Goal: Information Seeking & Learning: Compare options

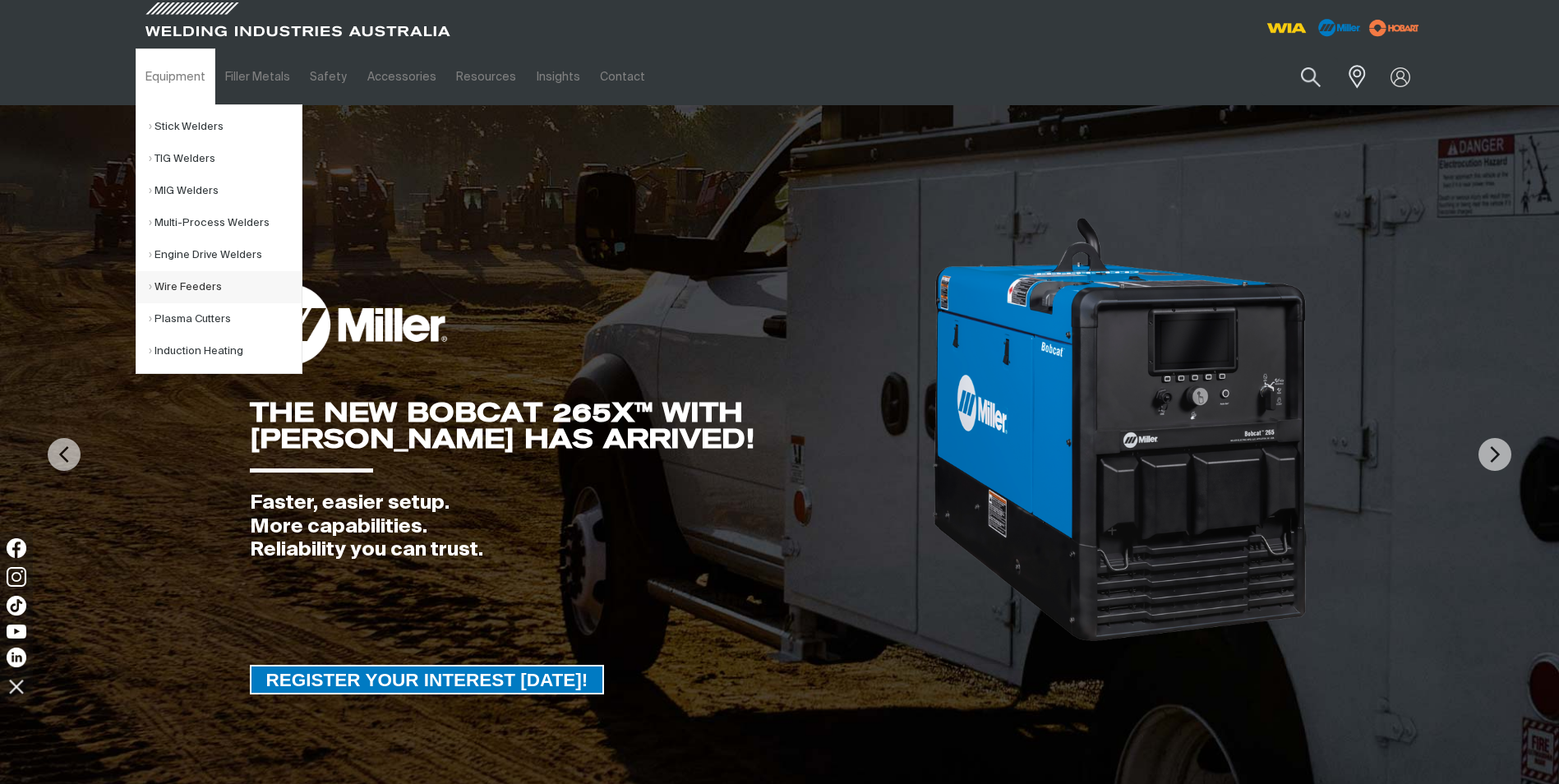
click at [179, 291] on link "Wire Feeders" at bounding box center [226, 287] width 153 height 32
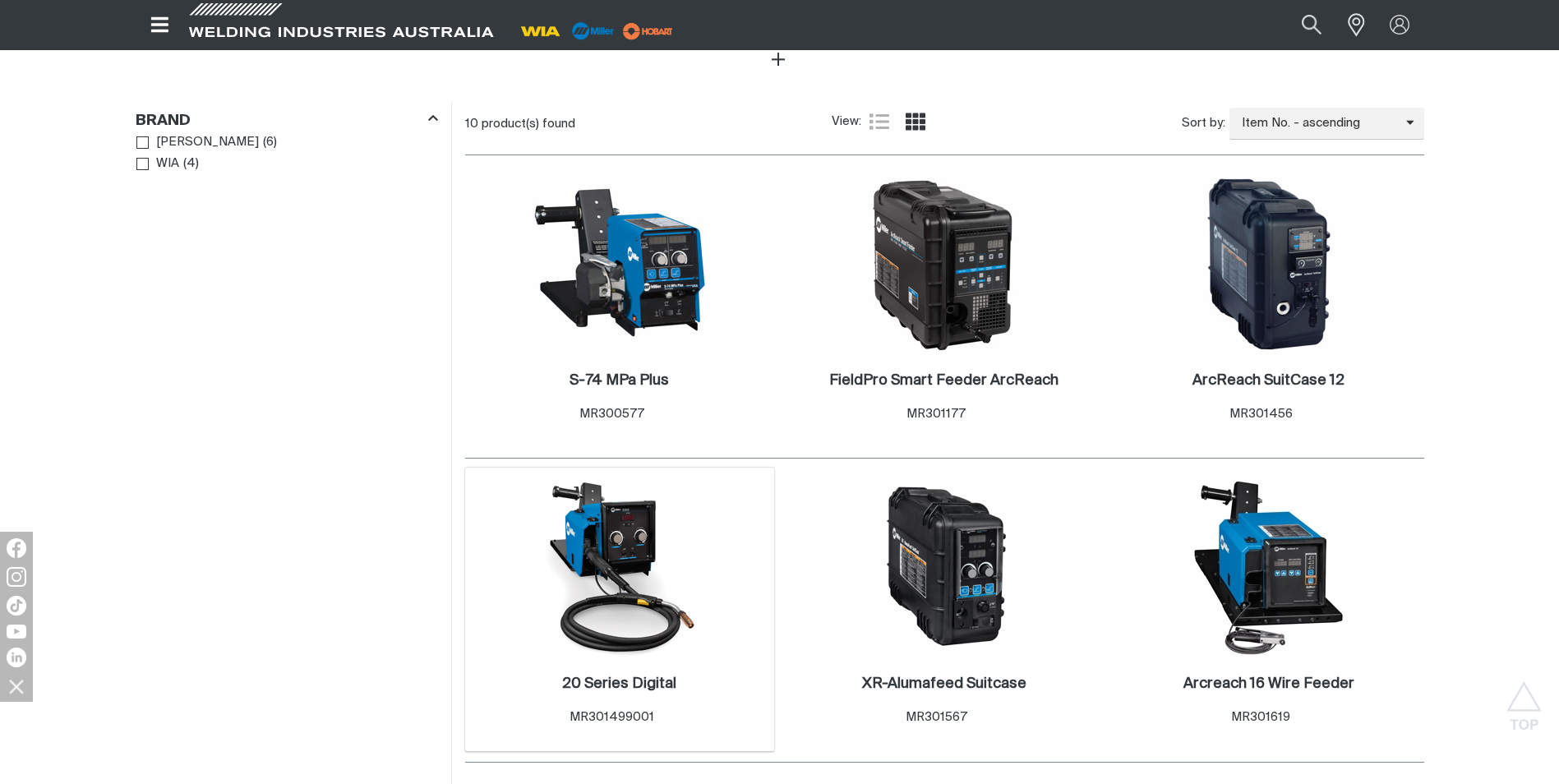
scroll to position [740, 0]
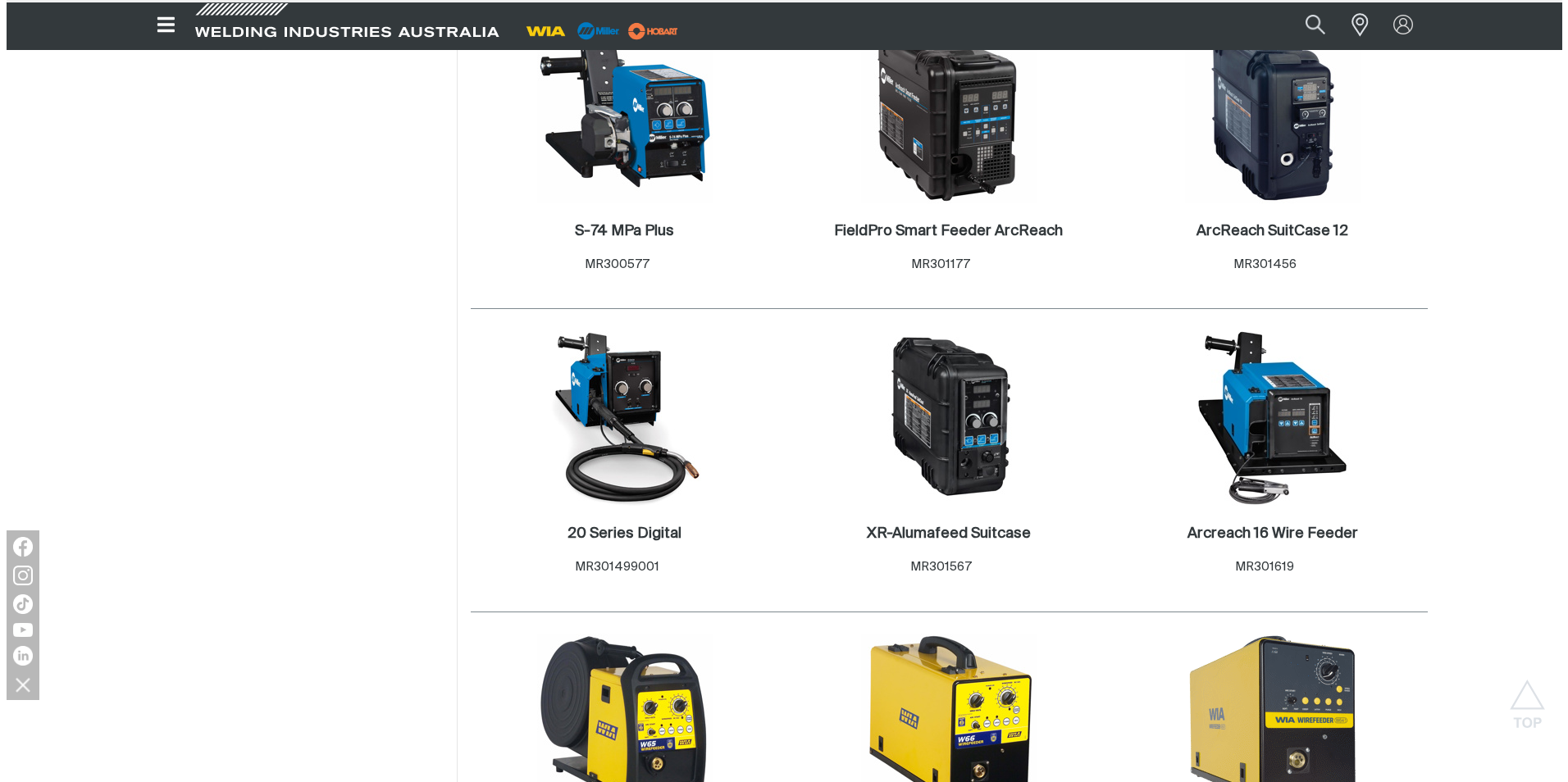
scroll to position [902, 0]
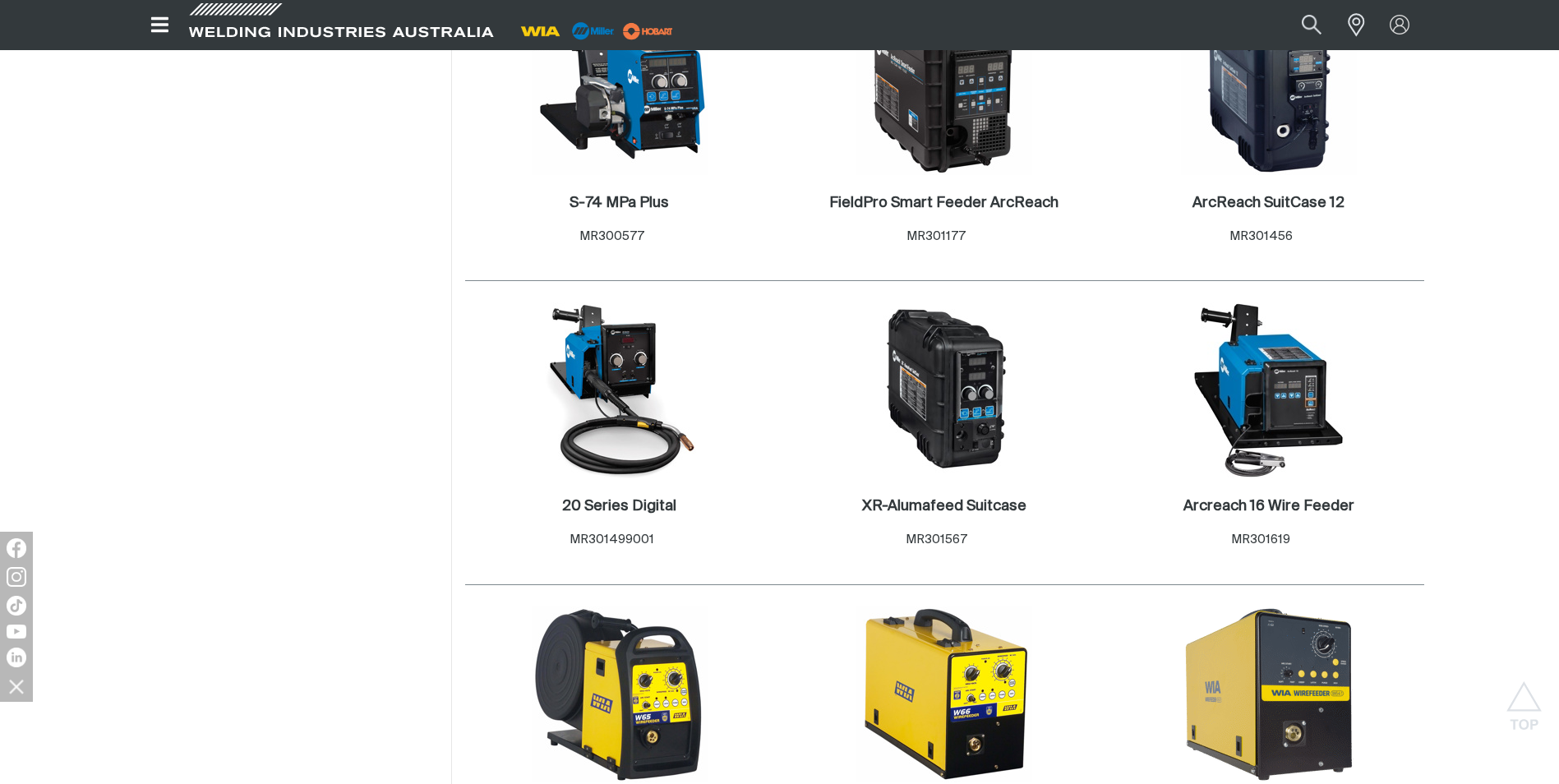
click at [154, 31] on icon "Open top menu" at bounding box center [160, 25] width 17 height 15
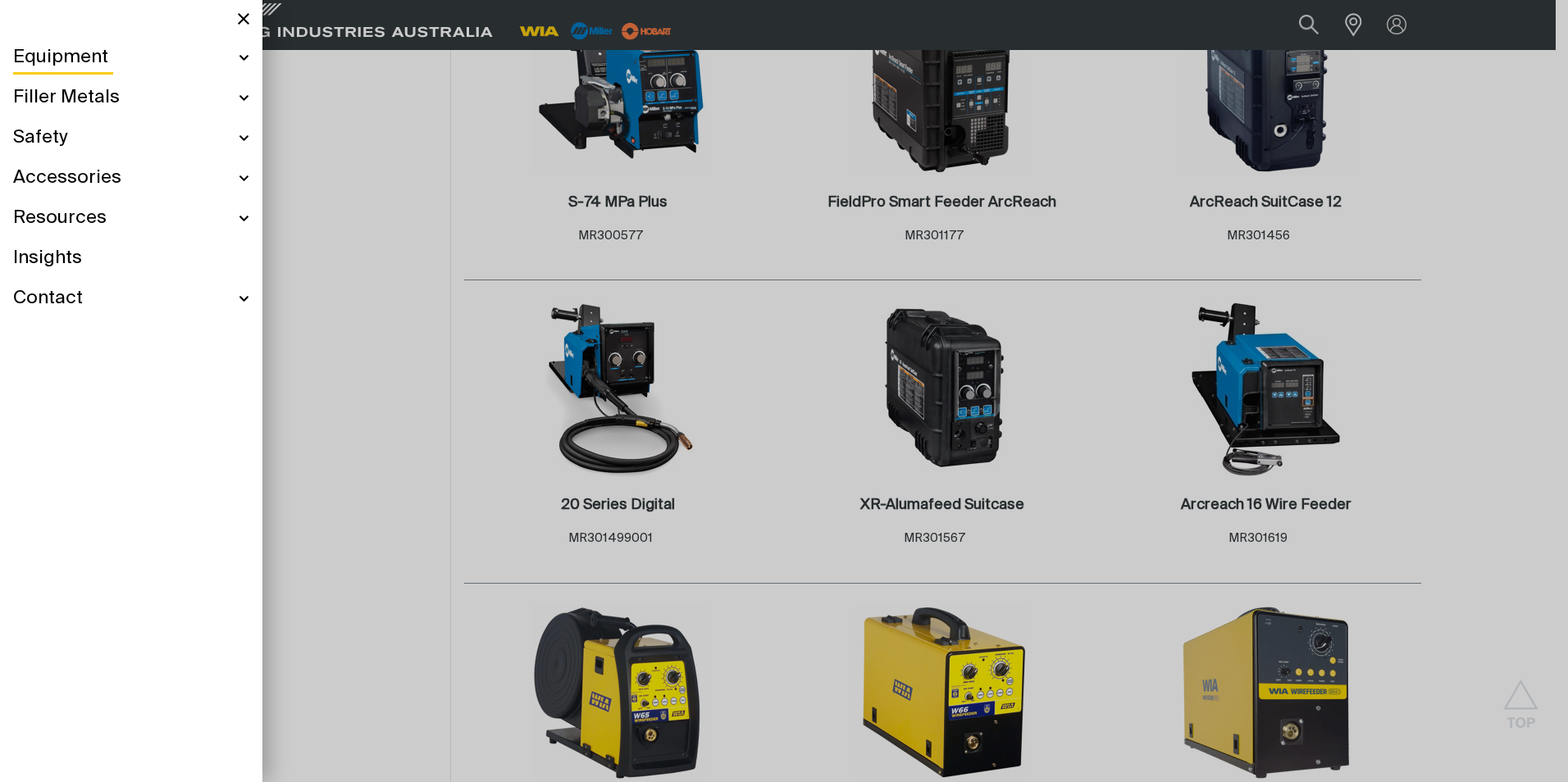
click at [251, 52] on ul "Equipment Stick Welders TIG Welders MIG Welders Multi-Process Welders Engine Dr…" at bounding box center [131, 178] width 262 height 281
click at [242, 58] on div "Equipment" at bounding box center [131, 58] width 236 height 40
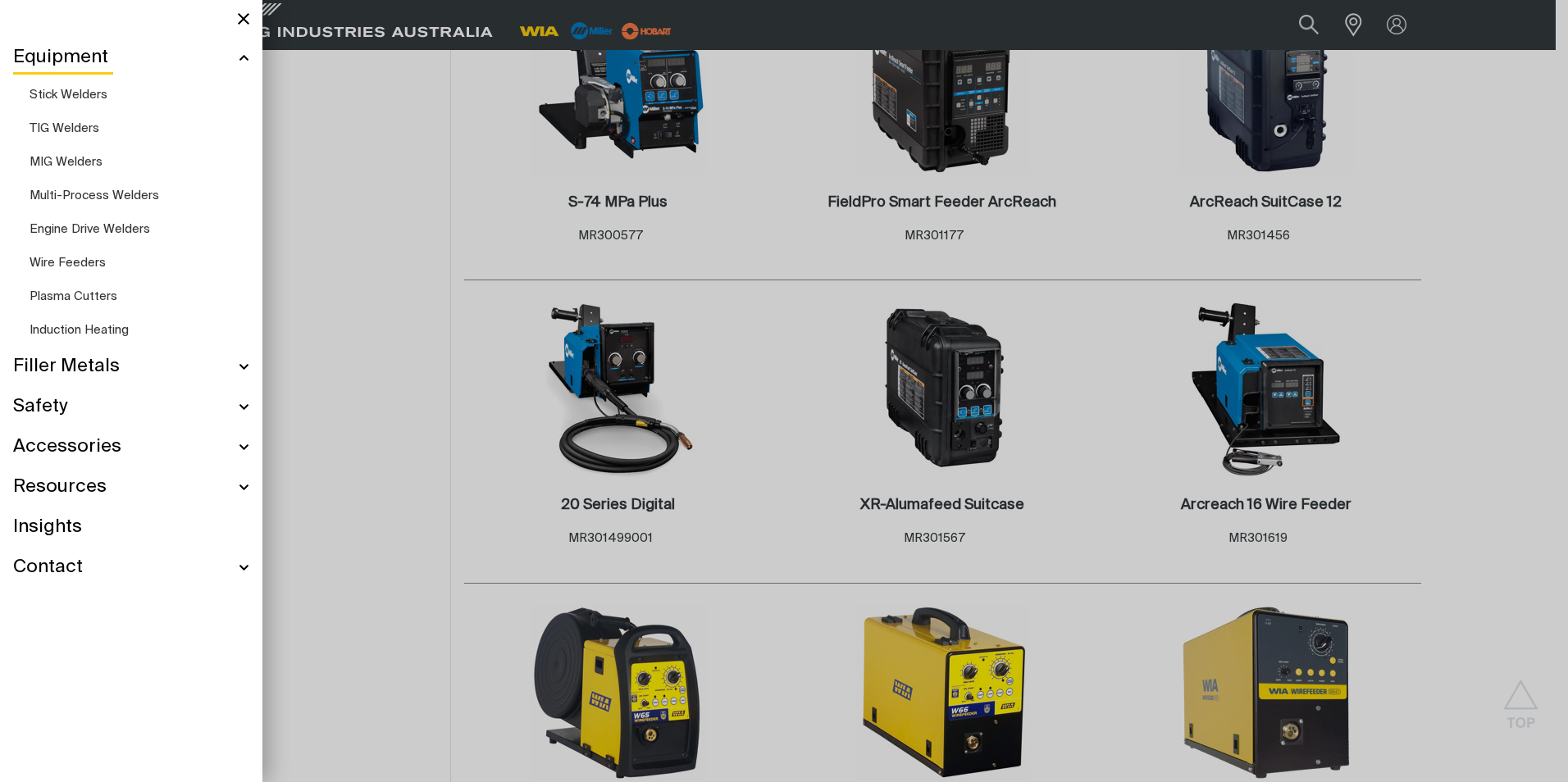
scroll to position [841, 0]
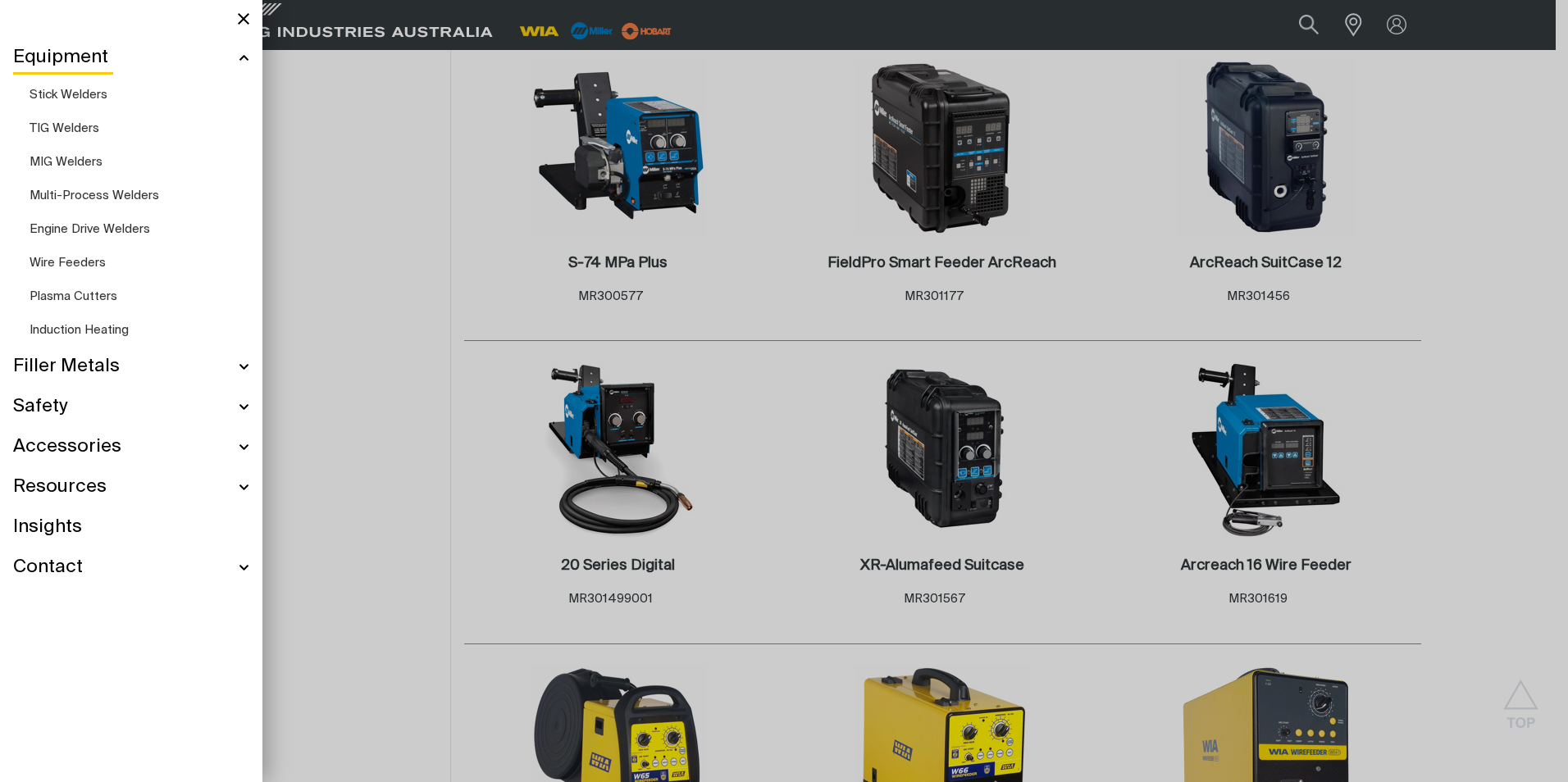
click at [112, 131] on link "TIG Welders" at bounding box center [139, 128] width 219 height 34
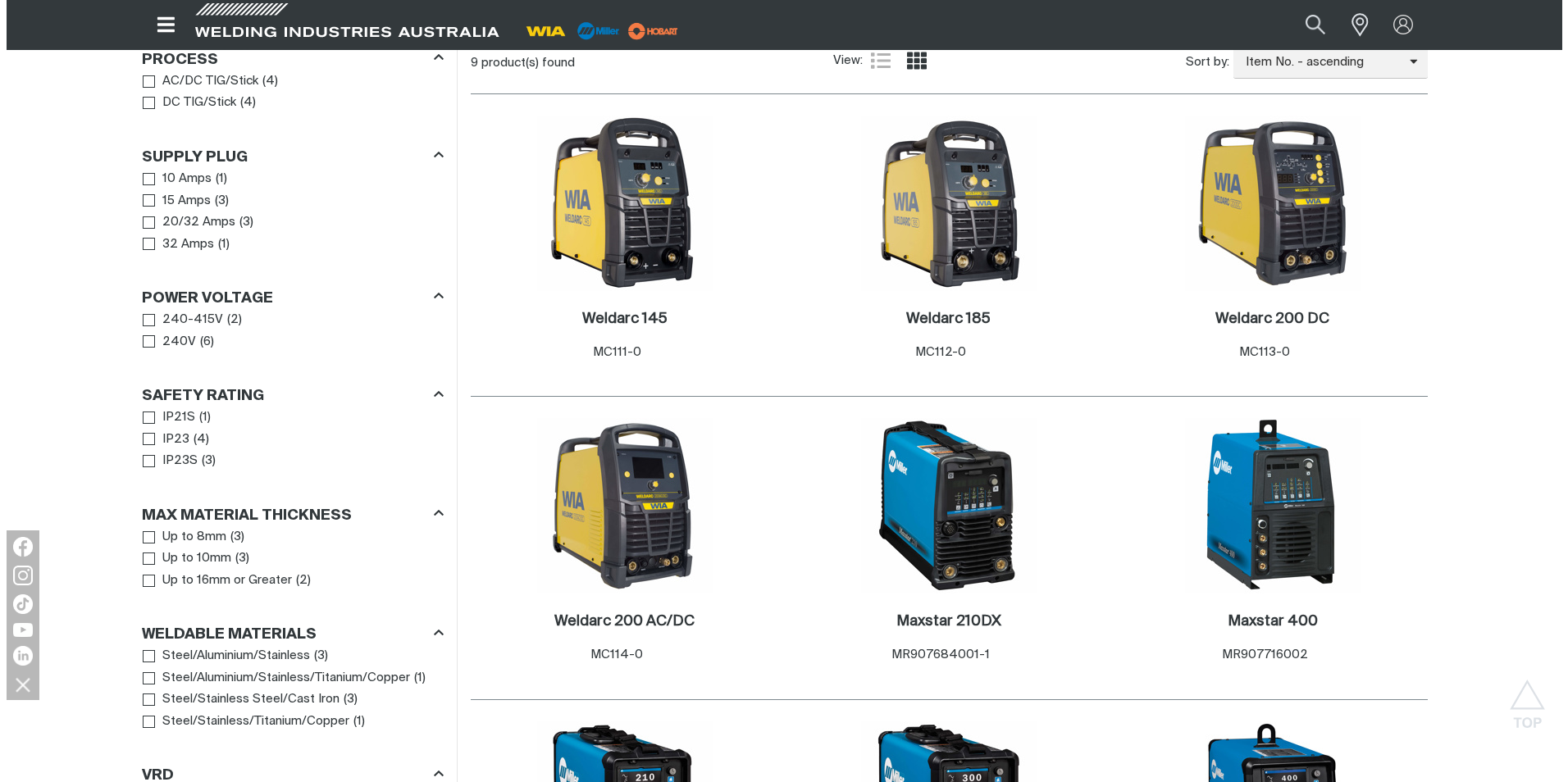
scroll to position [902, 0]
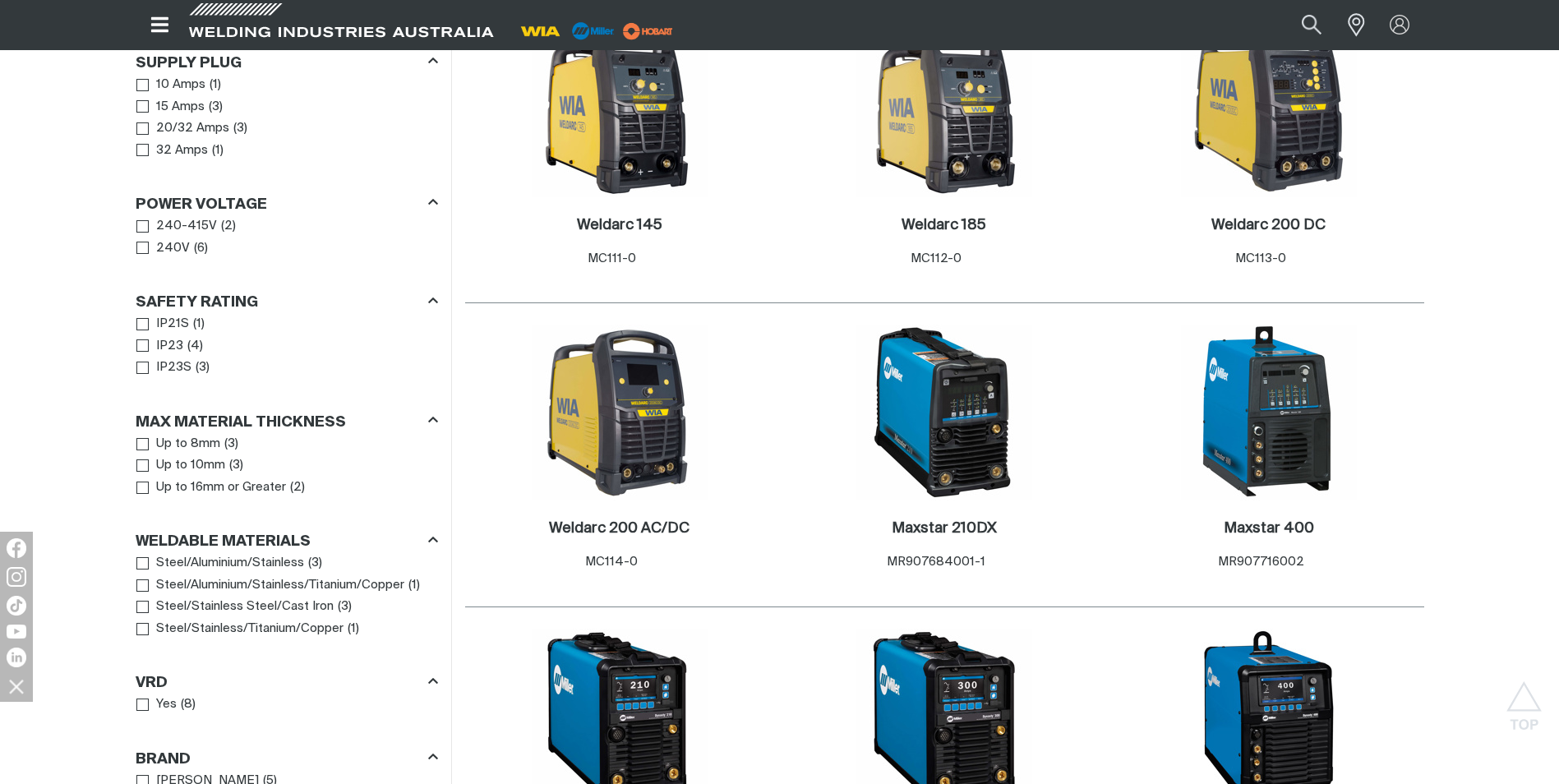
click at [161, 34] on icon "Open top menu" at bounding box center [160, 25] width 24 height 20
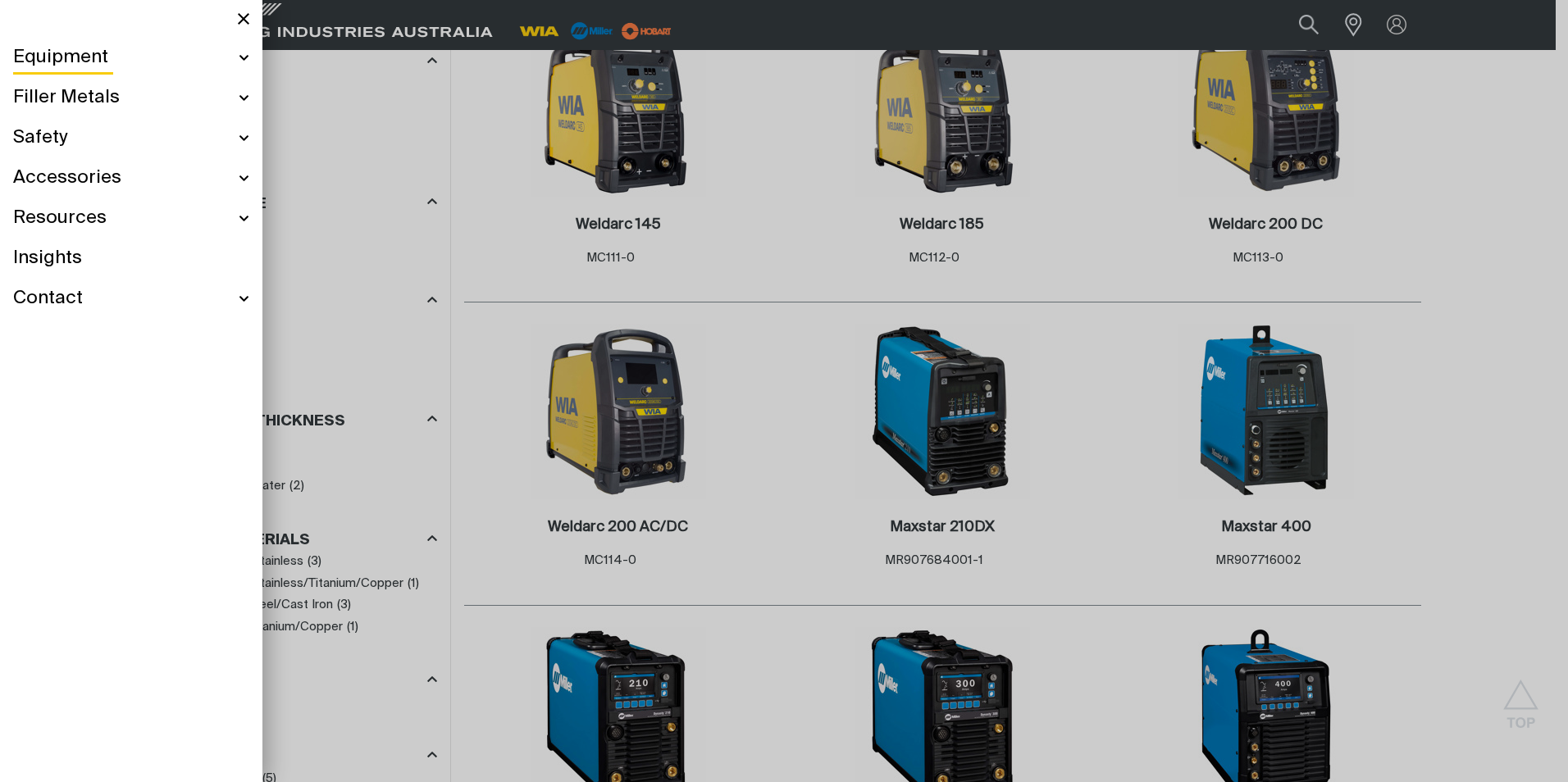
click at [242, 60] on div "Equipment" at bounding box center [131, 58] width 236 height 40
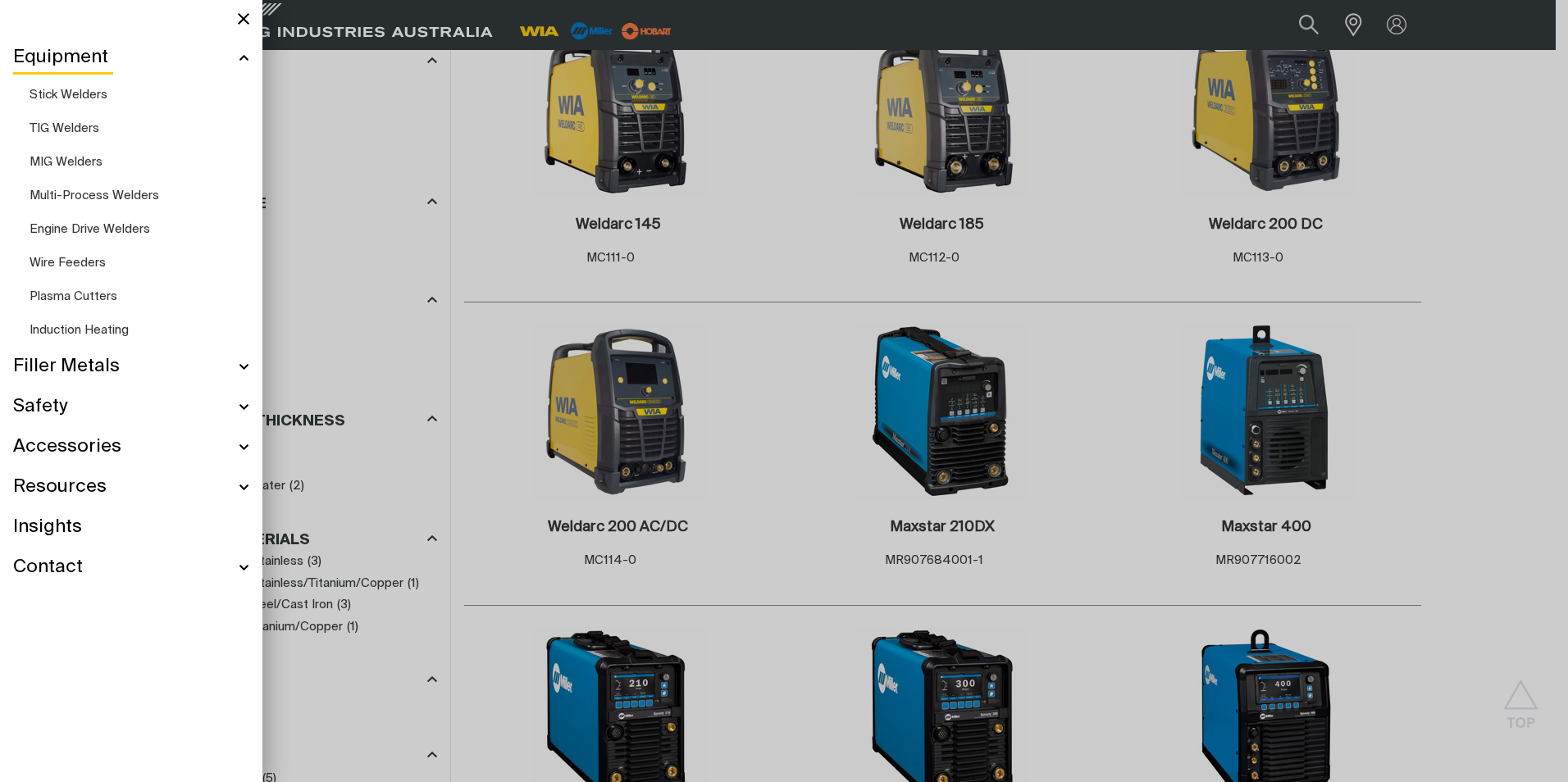
scroll to position [843, 0]
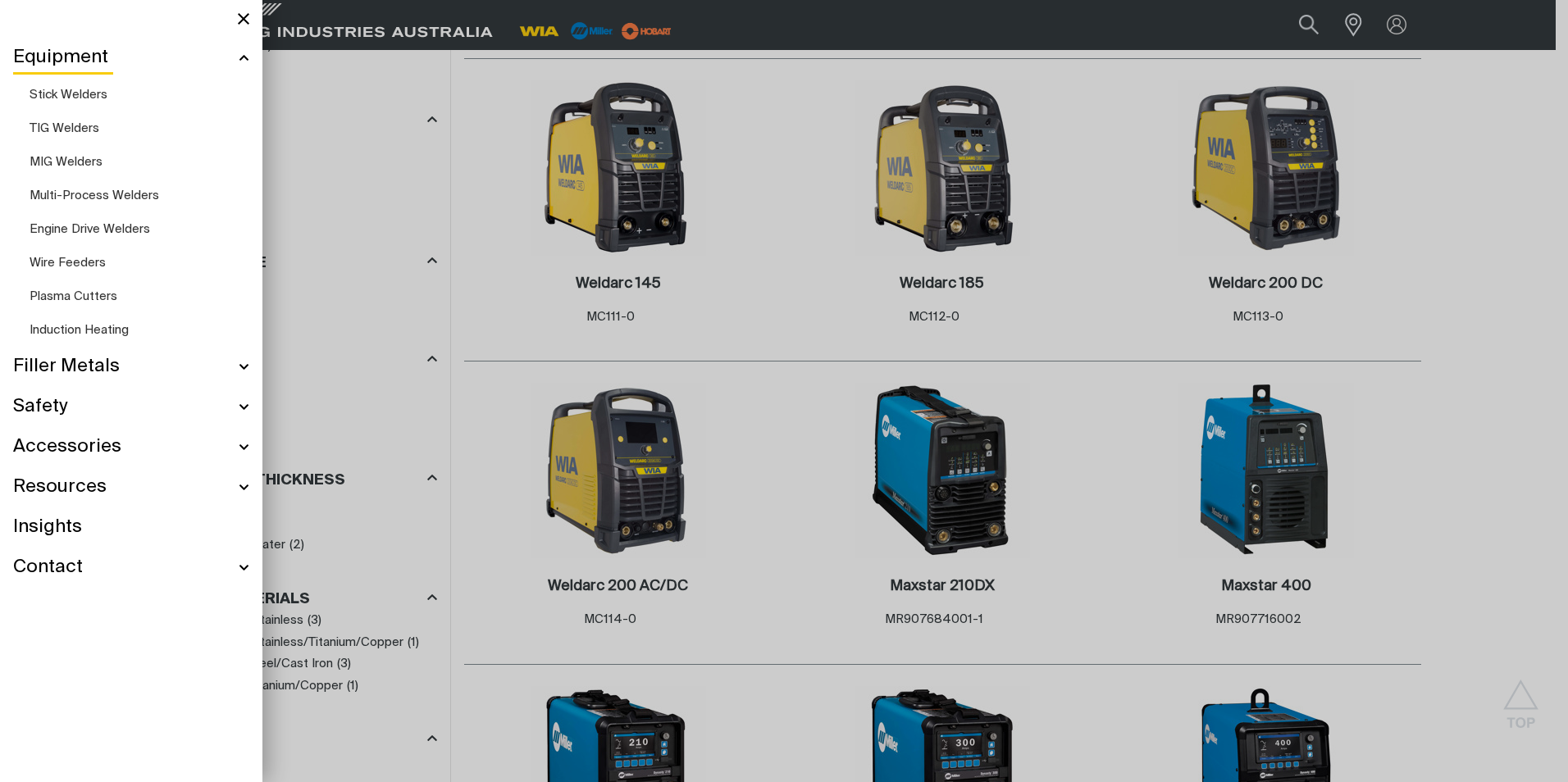
click at [144, 234] on span "Engine Drive Welders" at bounding box center [90, 228] width 121 height 12
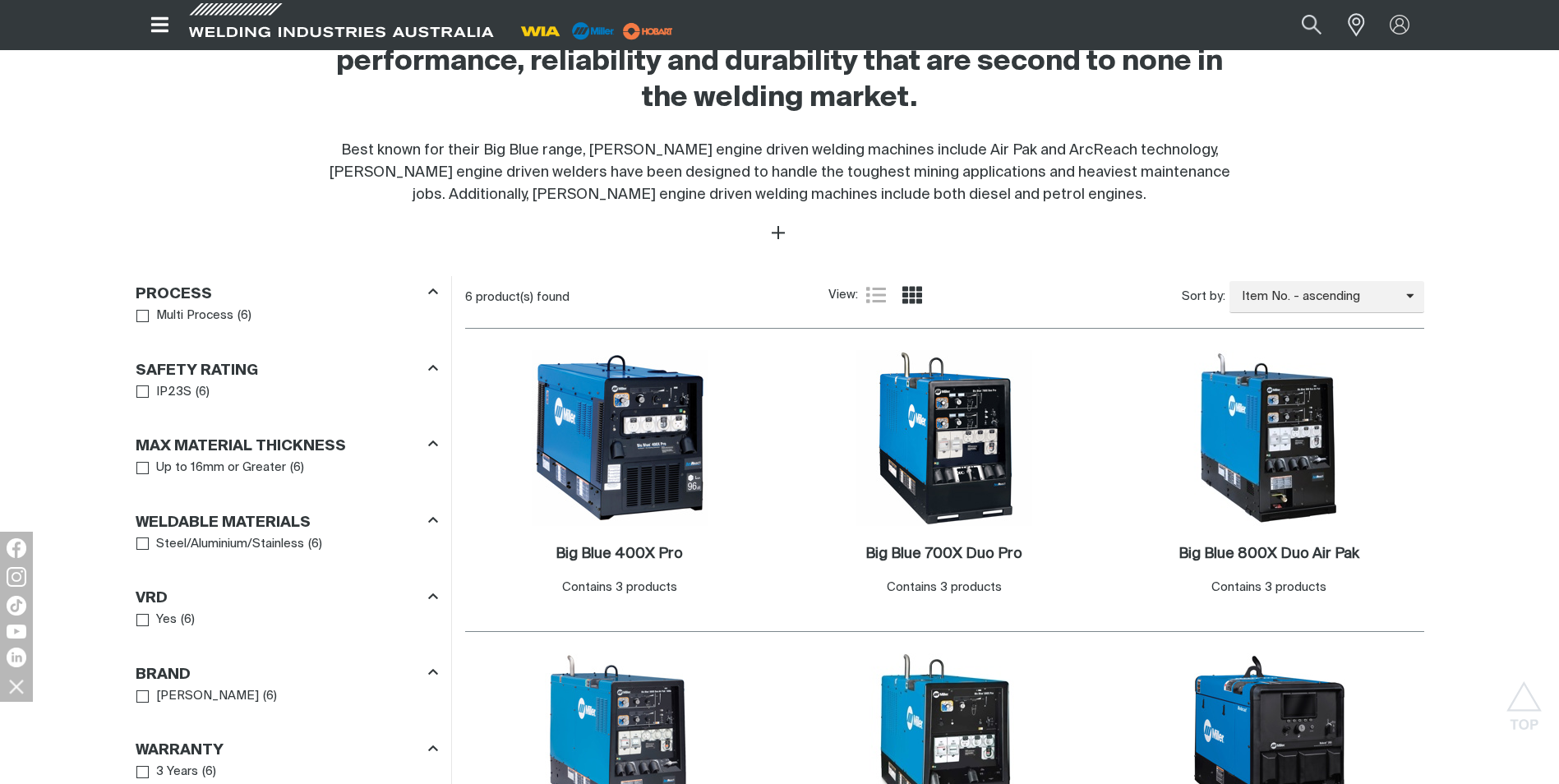
scroll to position [740, 0]
